Goal: Navigation & Orientation: Understand site structure

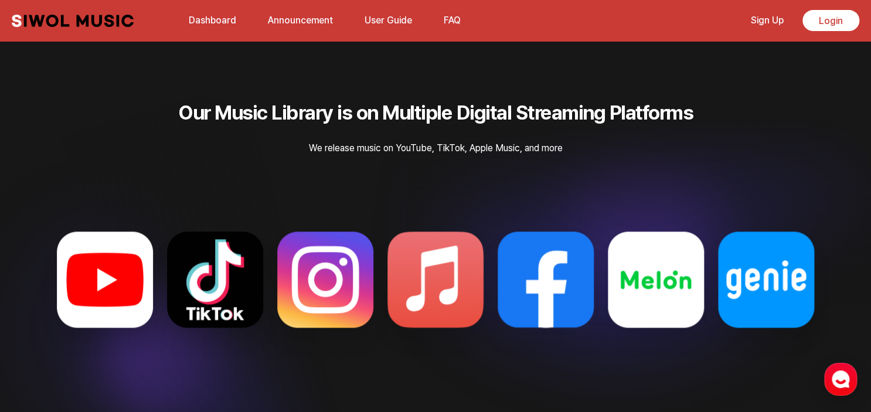
scroll to position [2521, 0]
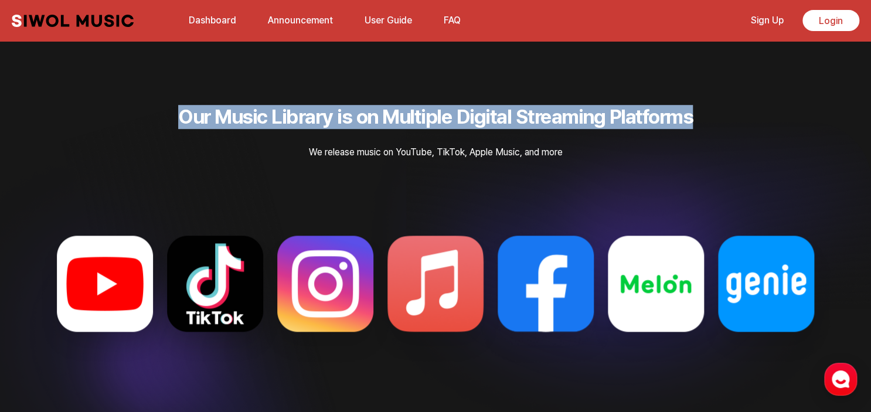
drag, startPoint x: 708, startPoint y: 114, endPoint x: 162, endPoint y: 103, distance: 546.5
click at [162, 103] on section "Our Music Library is on Multiple Digital Streaming Platforms We release music o…" at bounding box center [435, 254] width 871 height 487
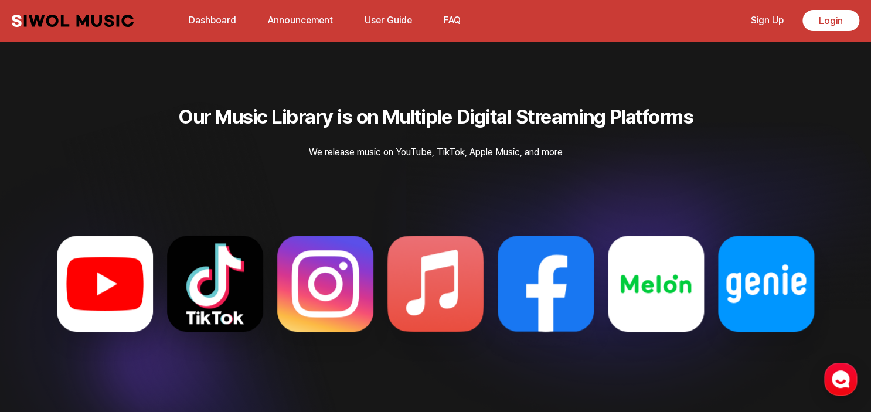
click at [399, 188] on section "Our Music Library is on Multiple Digital Streaming Platforms We release music o…" at bounding box center [435, 254] width 871 height 487
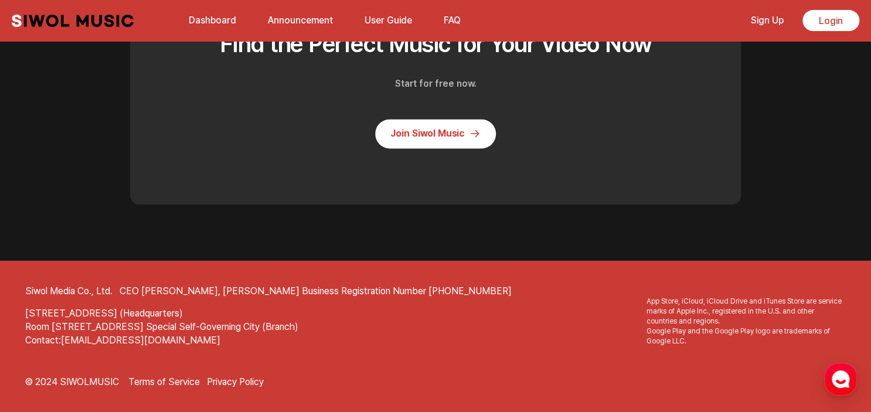
scroll to position [3125, 0]
click at [443, 137] on link "Join Siwol Music" at bounding box center [435, 133] width 121 height 29
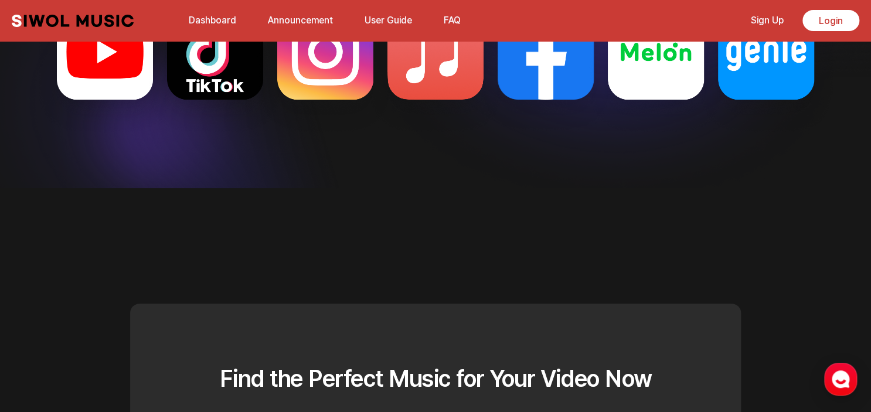
scroll to position [2715, 0]
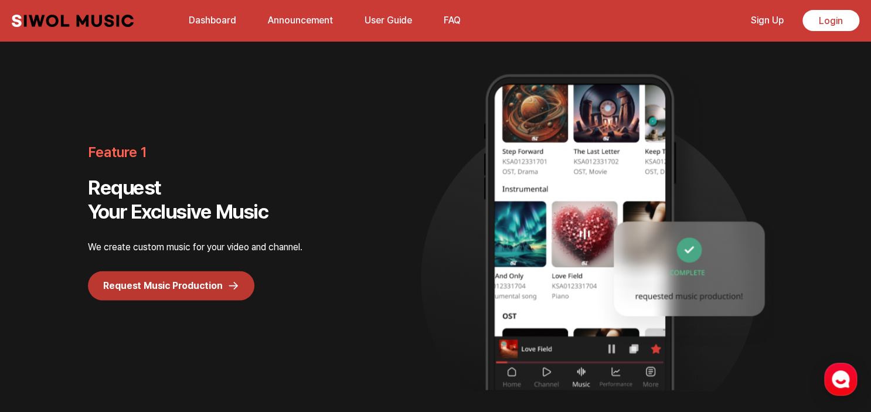
click at [373, 19] on link "User Guide" at bounding box center [389, 20] width 62 height 25
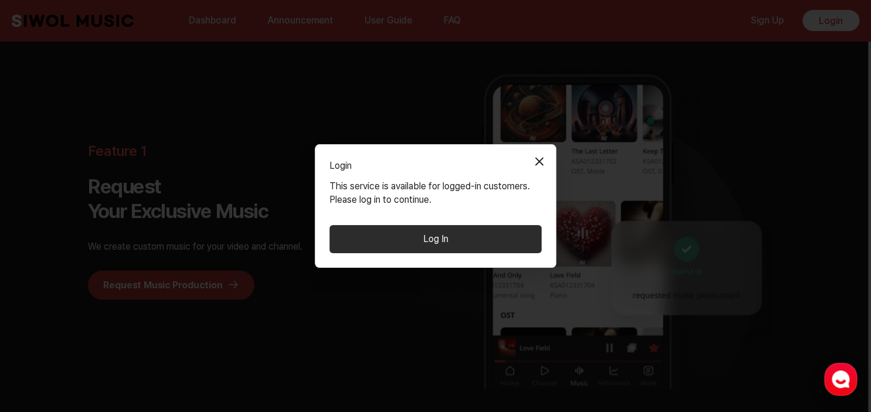
scroll to position [898, 0]
click at [543, 158] on button "Close Modal" at bounding box center [540, 160] width 23 height 23
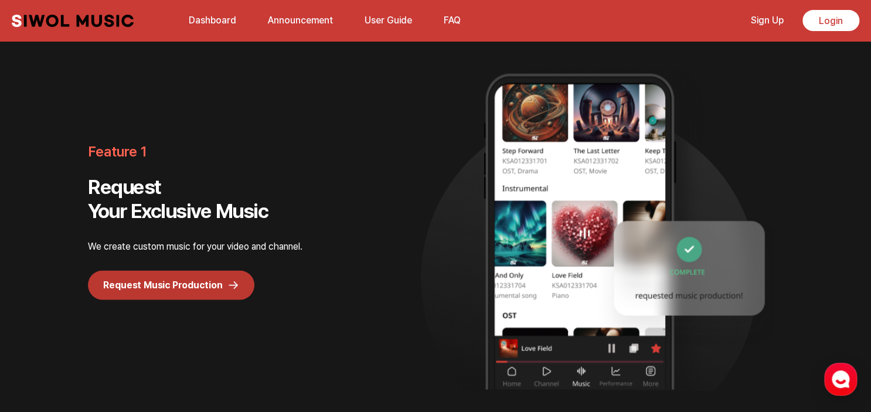
click at [226, 22] on link "Dashboard" at bounding box center [213, 20] width 62 height 25
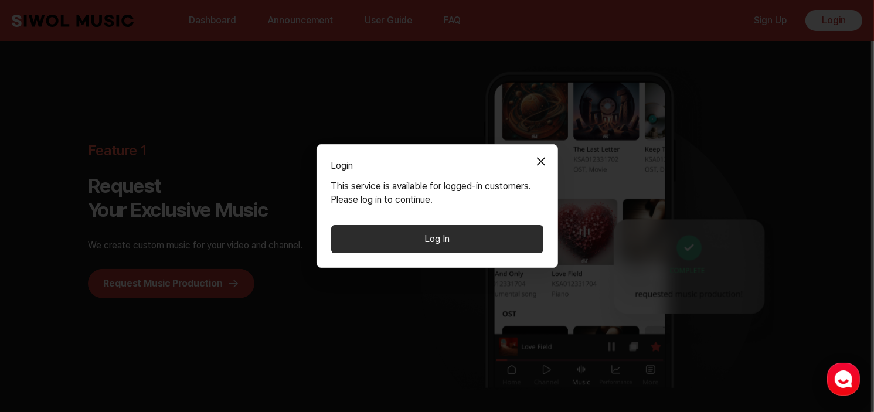
click at [543, 161] on button "Close Modal" at bounding box center [540, 160] width 23 height 23
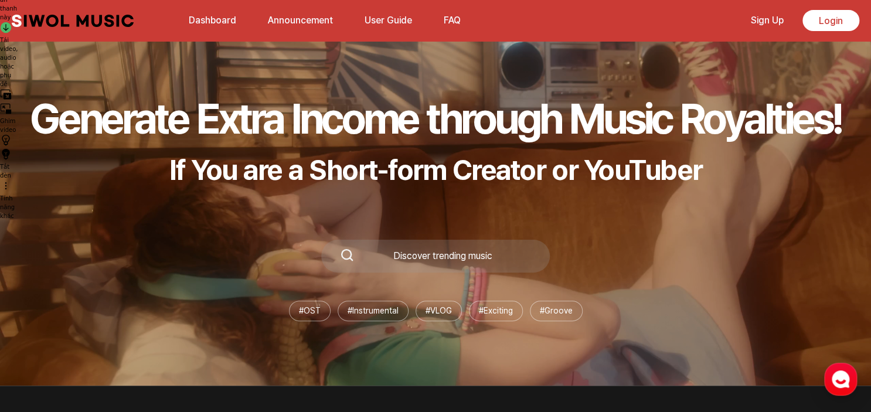
scroll to position [352, 0]
